Goal: Check status: Check status

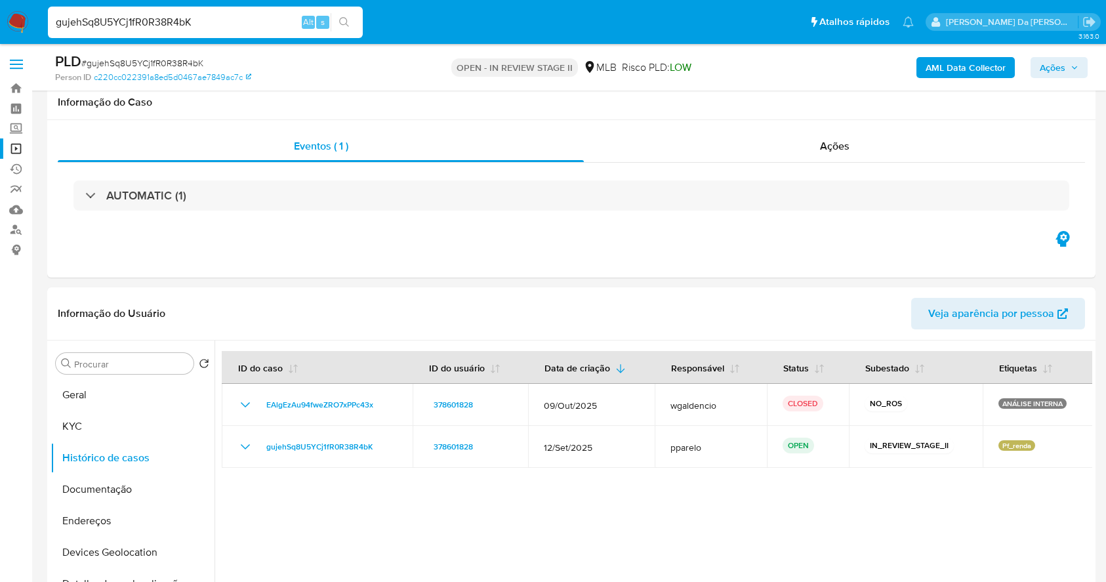
select select "10"
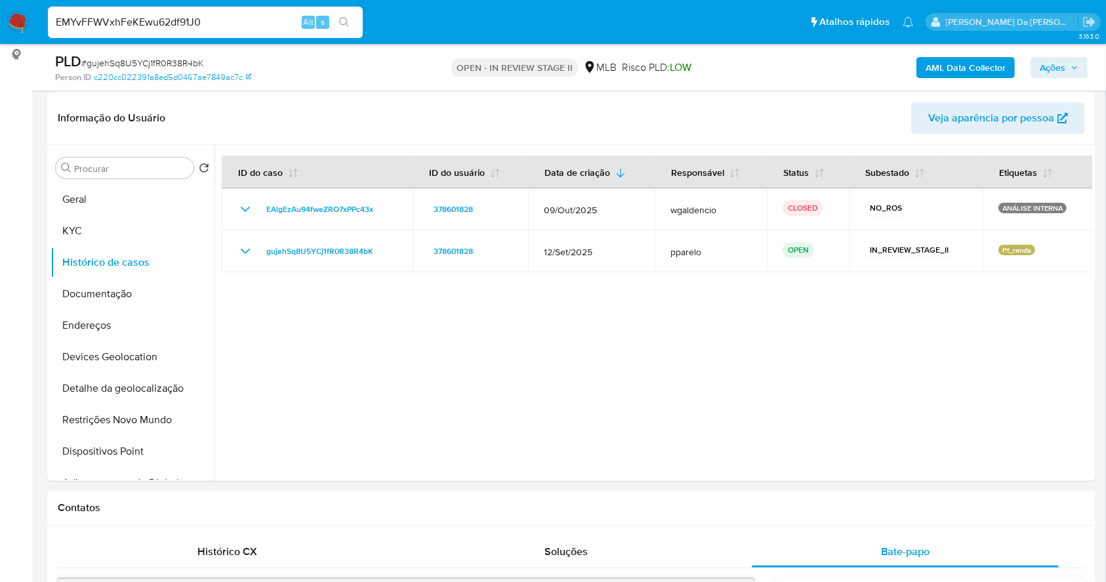
scroll to position [152, 0]
type input "EMYvFFWVxhFeKEwu62df91J0"
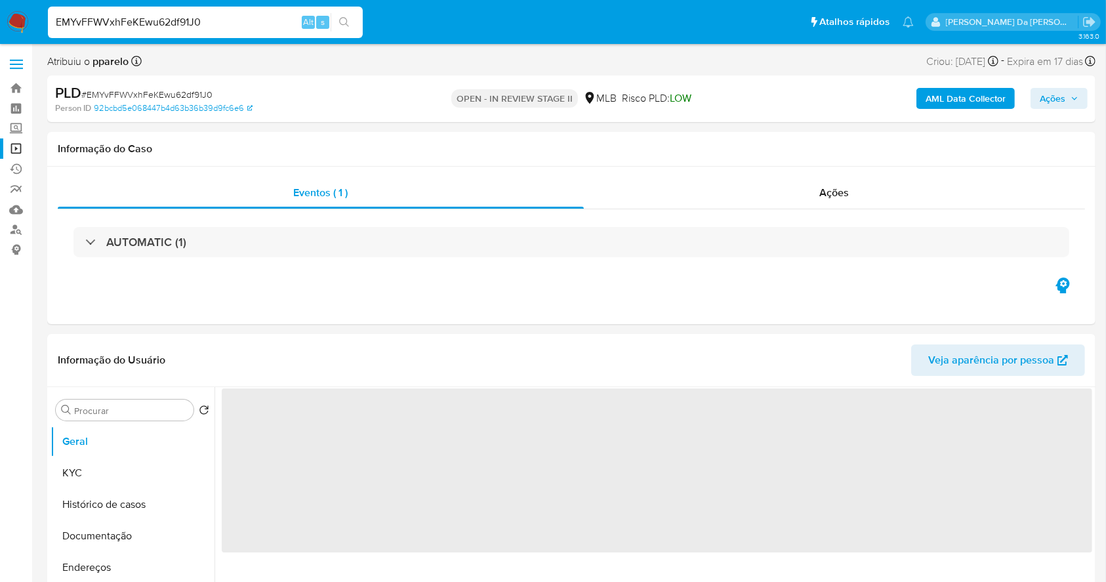
select select "10"
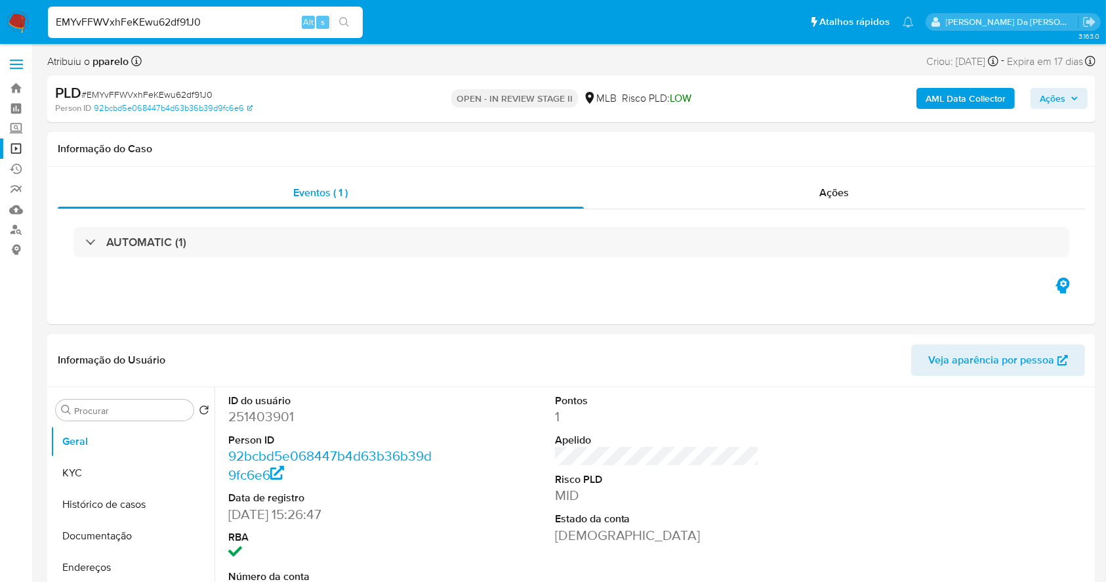
scroll to position [301, 0]
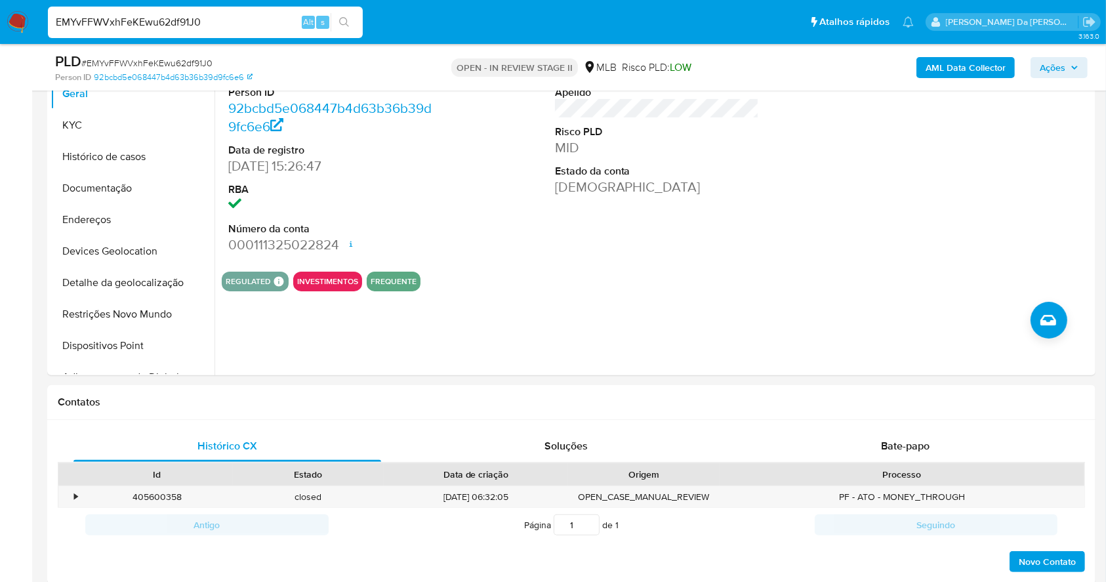
click at [294, 22] on input "EMYvFFWVxhFeKEwu62df91J0" at bounding box center [205, 22] width 315 height 17
paste input "hZ55IJCZzf0rjivEJIQWDPnB"
type input "hZ55IJCZzf0rjivEJIQWDPnB"
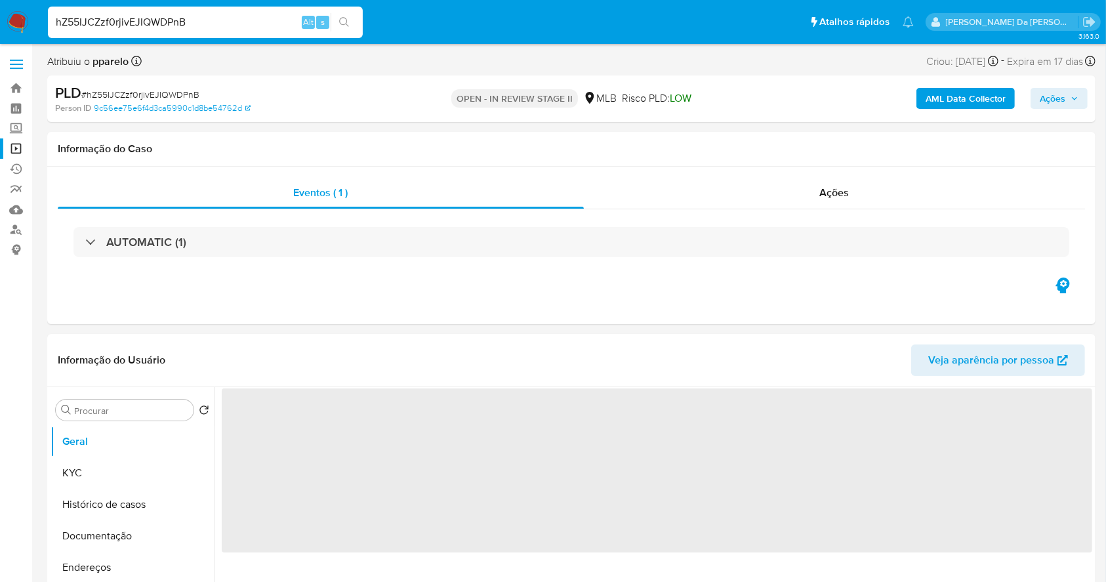
select select "10"
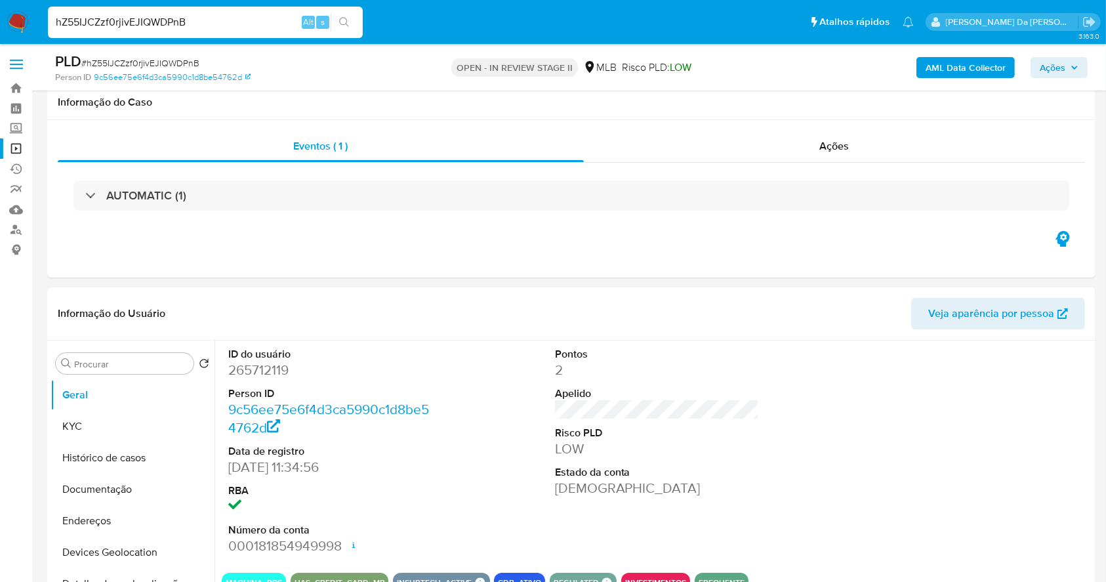
scroll to position [301, 0]
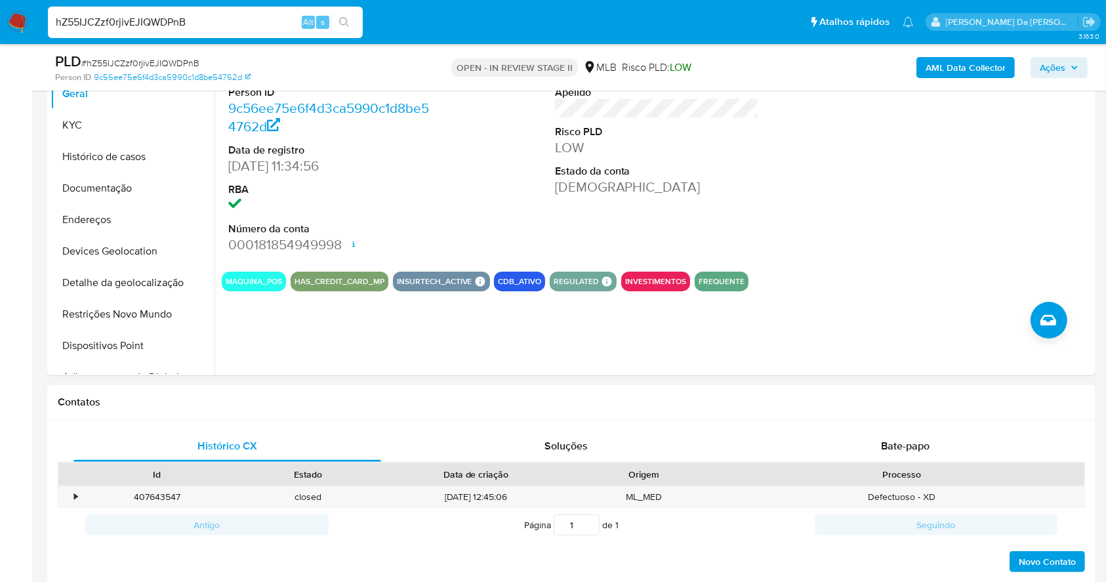
click at [257, 16] on input "hZ55IJCZzf0rjivEJIQWDPnB" at bounding box center [205, 22] width 315 height 17
paste input "d3AvCPESx3lRKRKaoPD1ksWl"
type input "d3AvCPESx3lRKRKaoPD1ksWl"
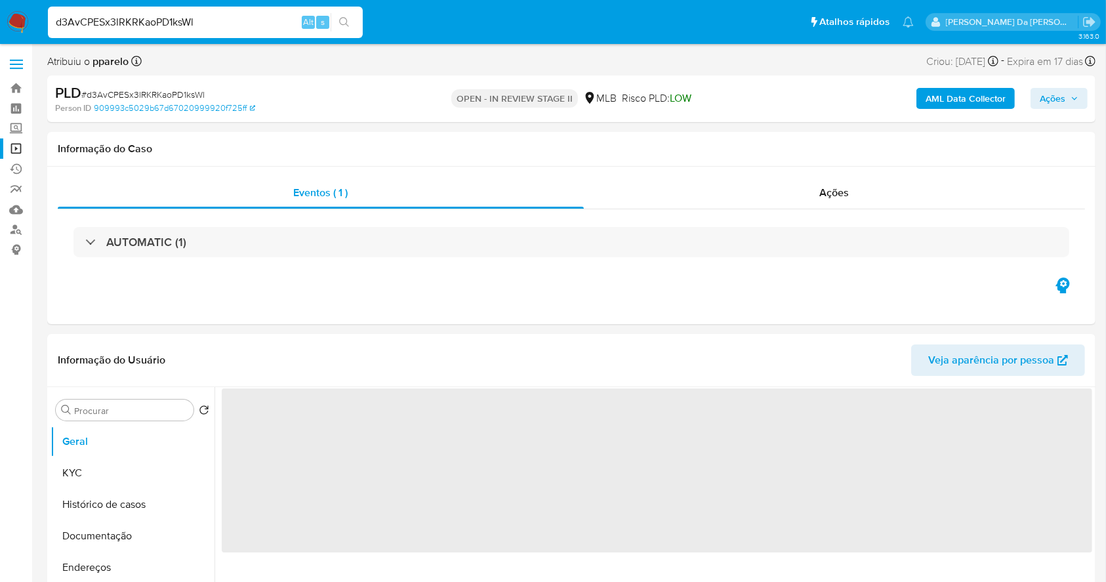
select select "10"
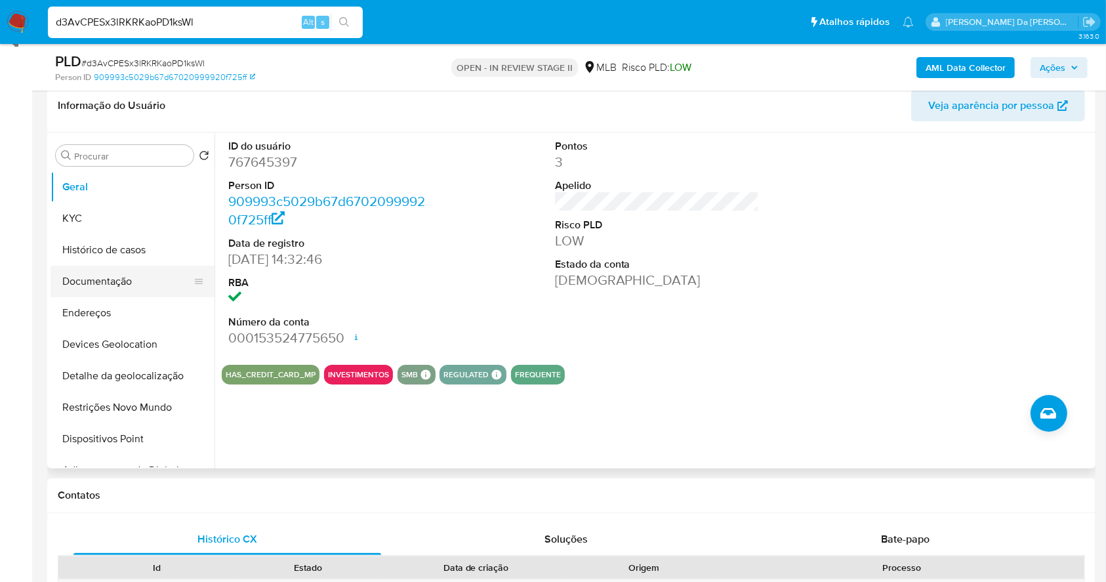
scroll to position [214, 0]
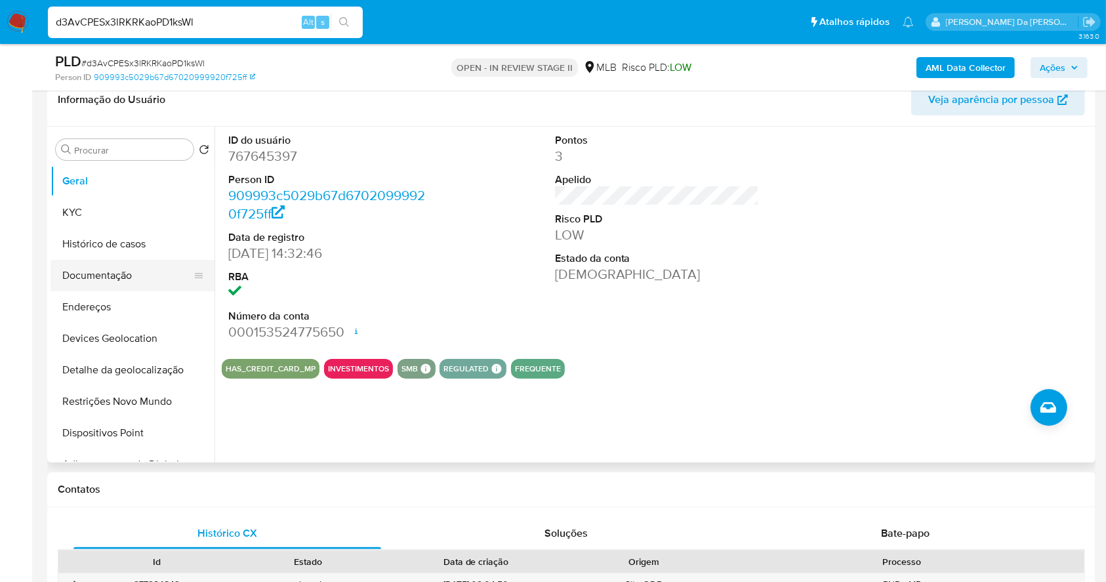
drag, startPoint x: 110, startPoint y: 275, endPoint x: 168, endPoint y: 275, distance: 57.7
click at [110, 275] on button "Documentação" at bounding box center [127, 275] width 153 height 31
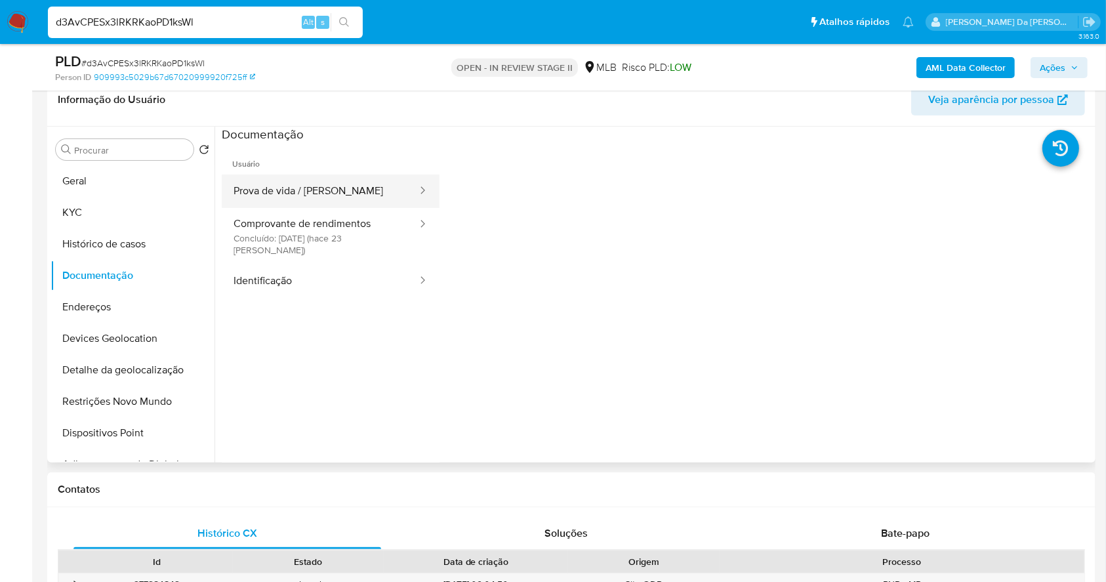
click at [304, 194] on button "Prova de vida / [PERSON_NAME]" at bounding box center [320, 190] width 197 height 33
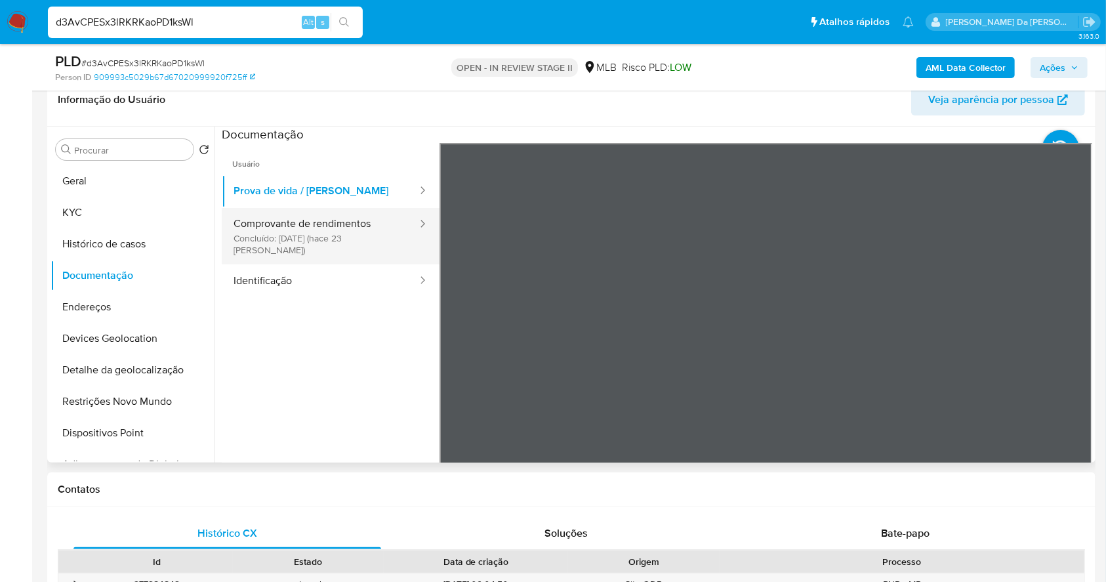
drag, startPoint x: 645, startPoint y: 272, endPoint x: 337, endPoint y: 236, distance: 310.4
click at [336, 236] on button "Comprovante de rendimentos Concluído: [DATE] (hace 23 [PERSON_NAME])" at bounding box center [320, 236] width 197 height 56
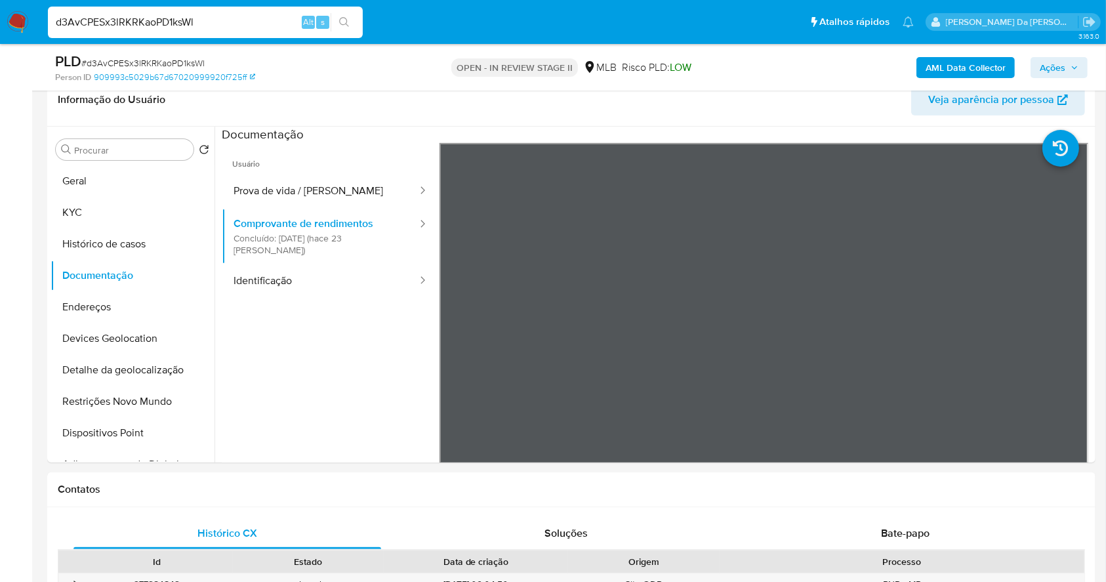
click at [209, 15] on input "d3AvCPESx3lRKRKaoPD1ksWl" at bounding box center [205, 22] width 315 height 17
paste input "YalixklKEv2qt8I5kHwrG2m3"
type input "YalixklKEv2qt8I5kHwrG2m3"
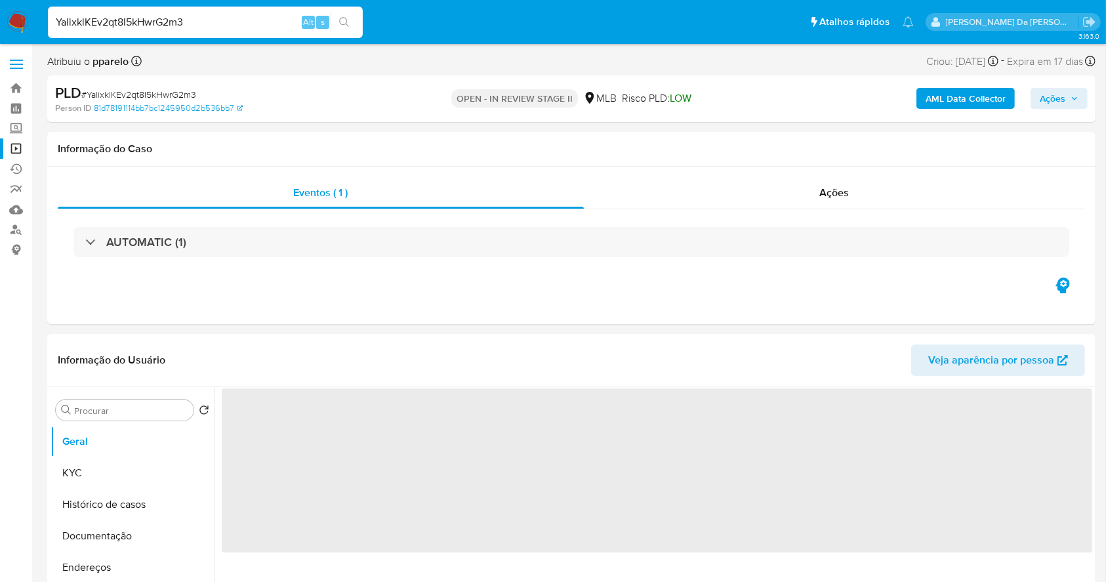
select select "10"
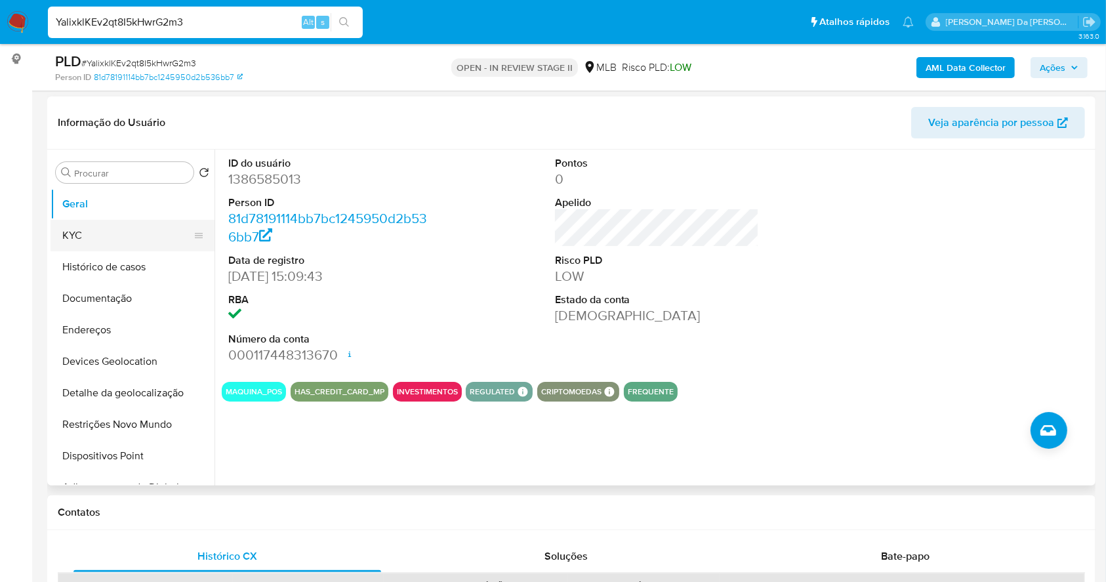
scroll to position [174, 0]
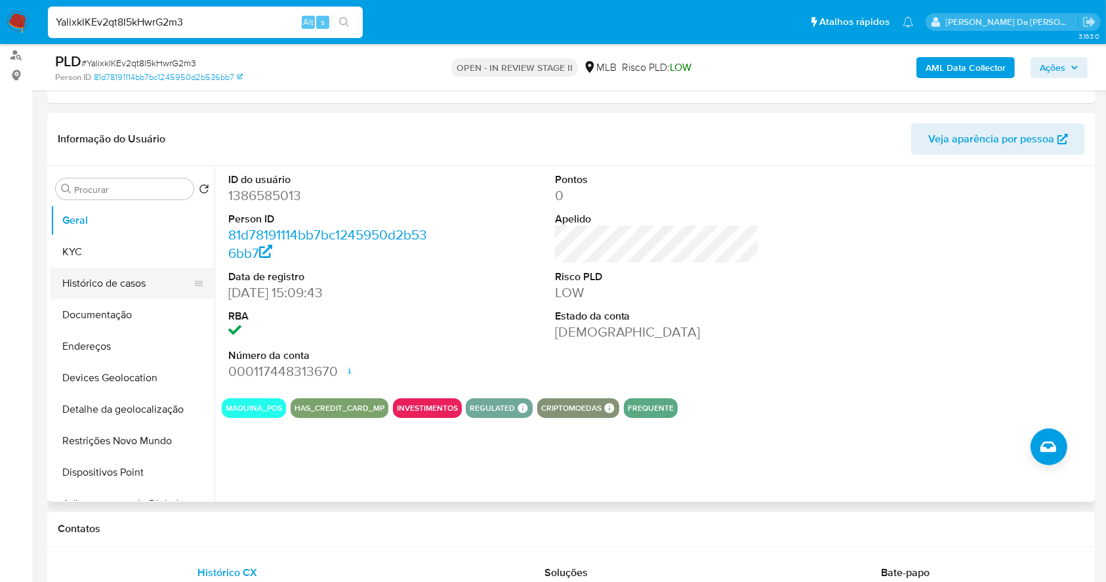
click at [109, 285] on button "Histórico de casos" at bounding box center [127, 283] width 153 height 31
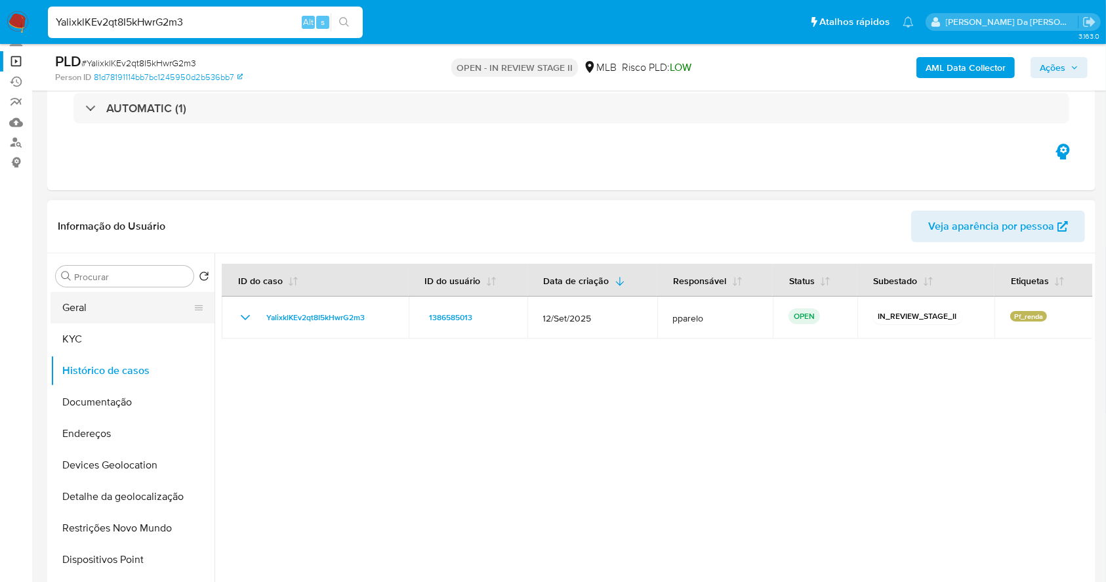
scroll to position [87, 0]
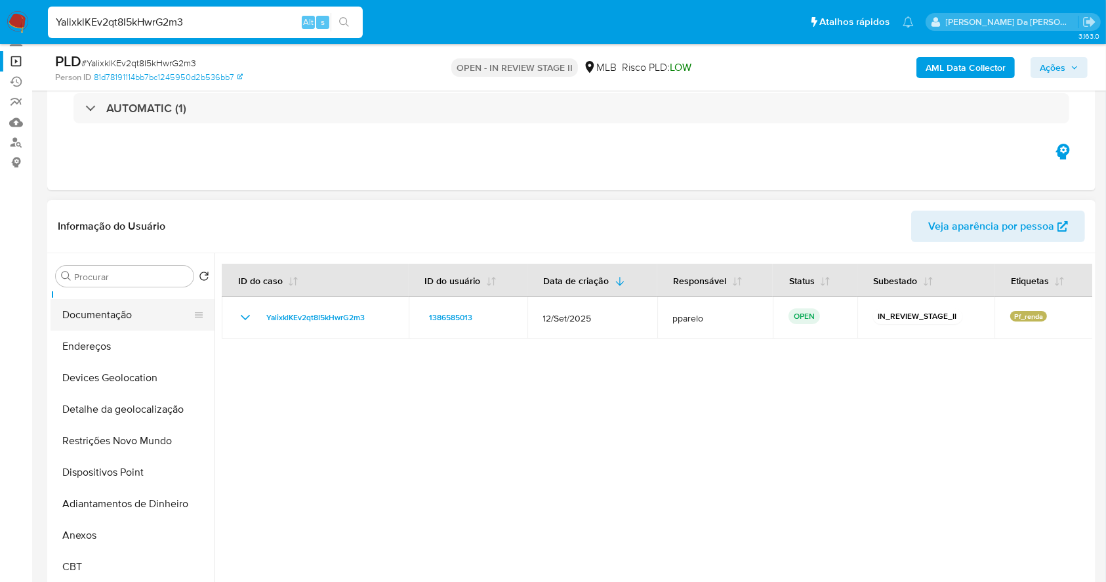
click at [125, 317] on button "Documentação" at bounding box center [127, 314] width 153 height 31
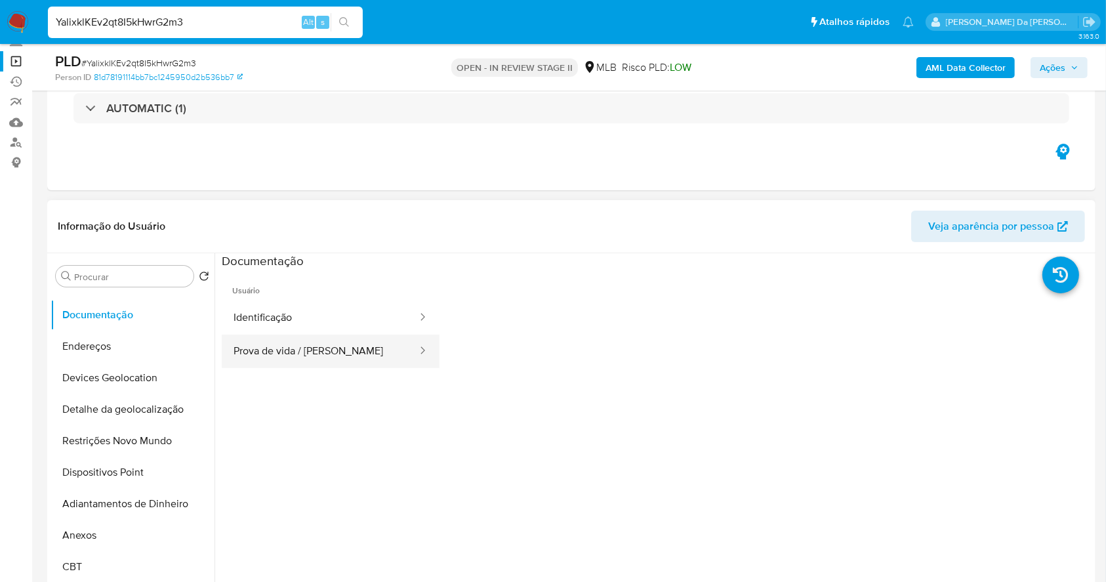
click at [305, 359] on button "Prova de vida / [PERSON_NAME]" at bounding box center [320, 351] width 197 height 33
